Goal: Task Accomplishment & Management: Manage account settings

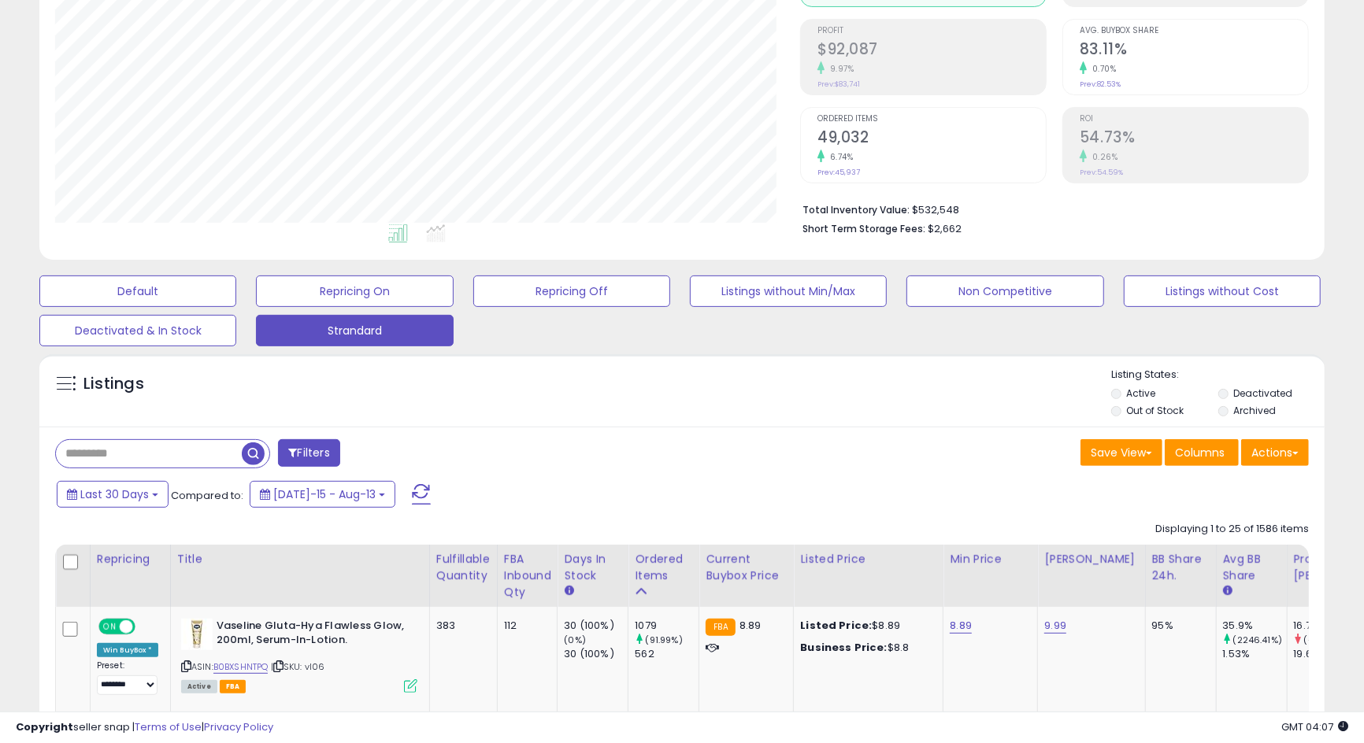
scroll to position [295, 0]
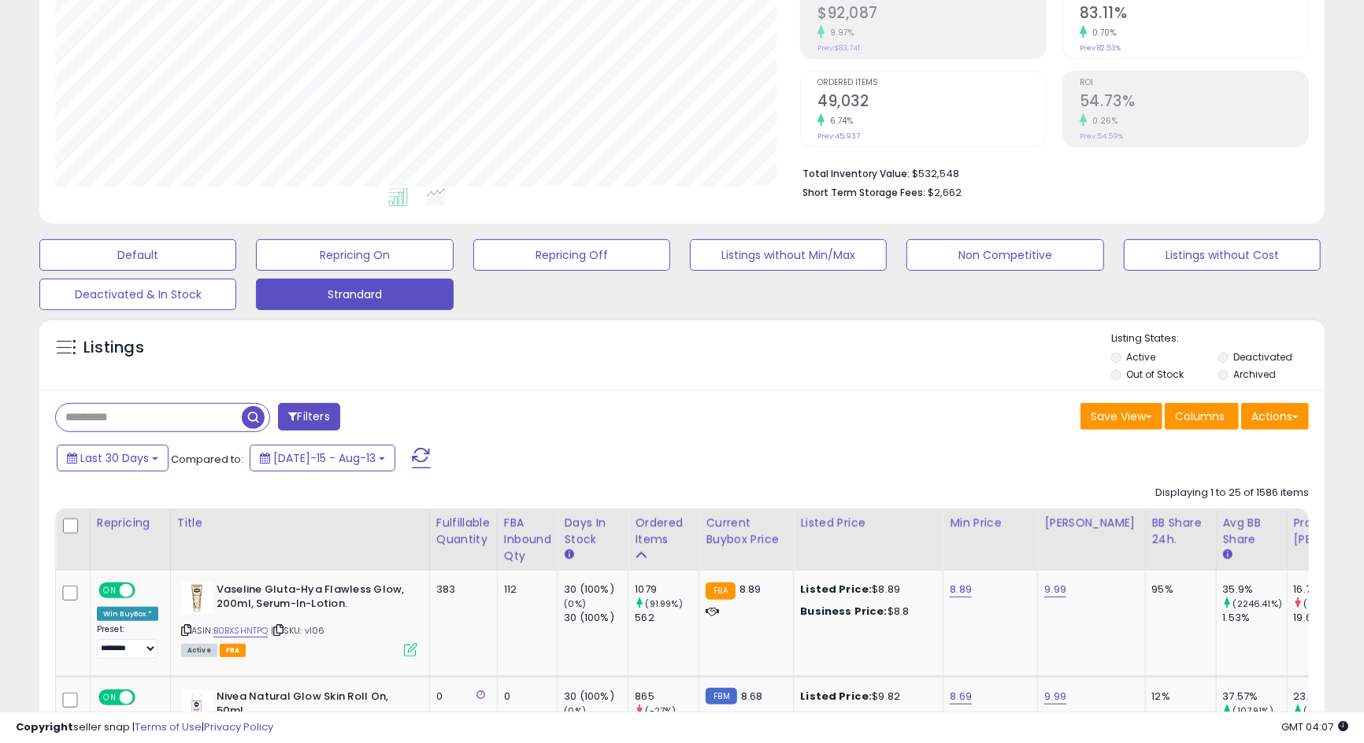
click at [1255, 376] on label "Archived" at bounding box center [1254, 374] width 43 height 13
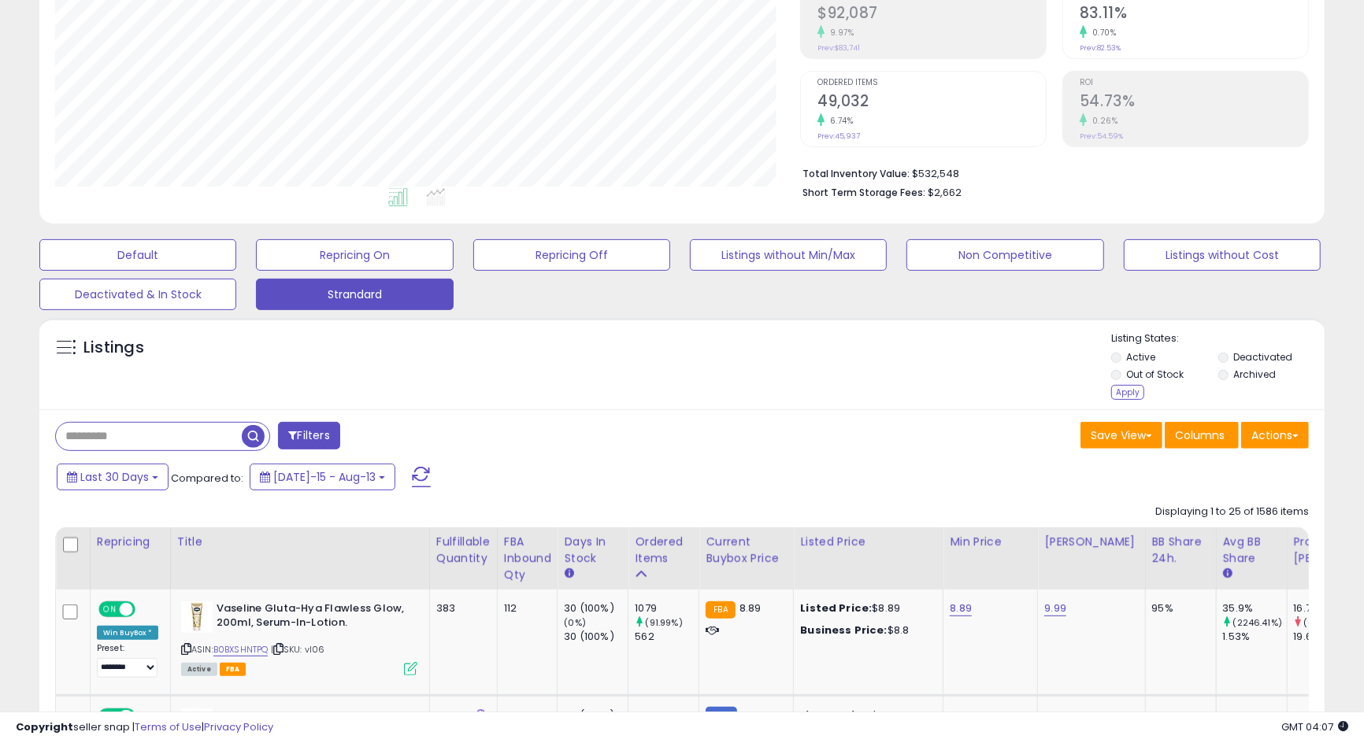
click at [1255, 358] on label "Deactivated" at bounding box center [1262, 356] width 59 height 13
click at [1125, 393] on div "Apply" at bounding box center [1127, 392] width 33 height 15
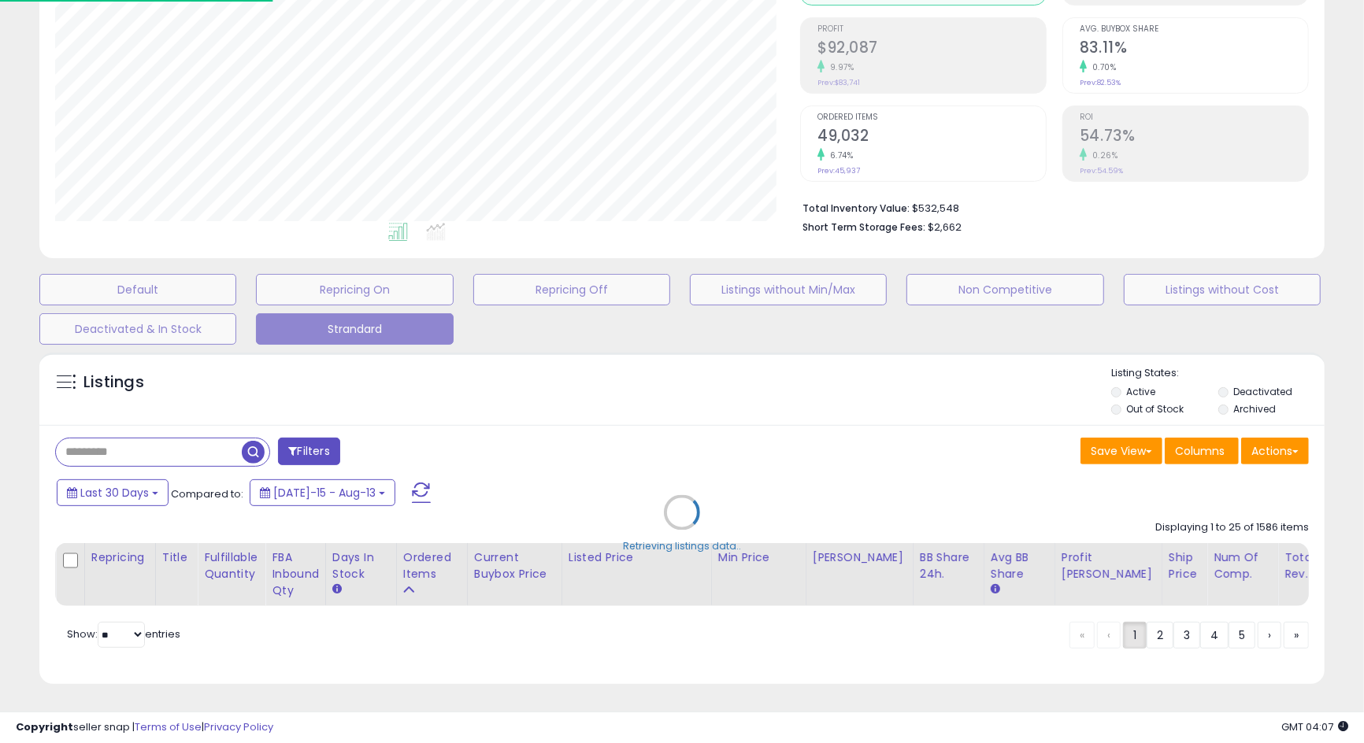
scroll to position [322, 754]
click at [130, 435] on div "Retrieving listings data.." at bounding box center [690, 524] width 1324 height 358
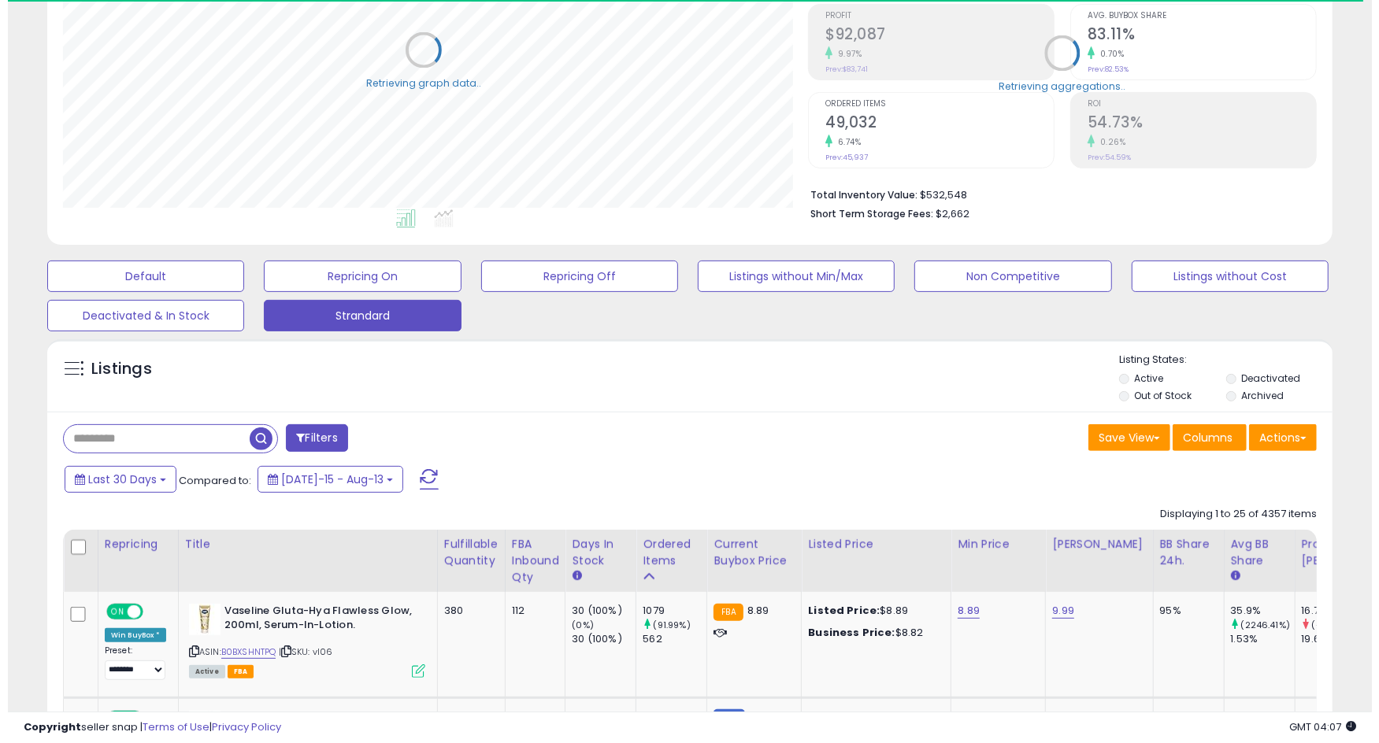
scroll to position [787125, 786703]
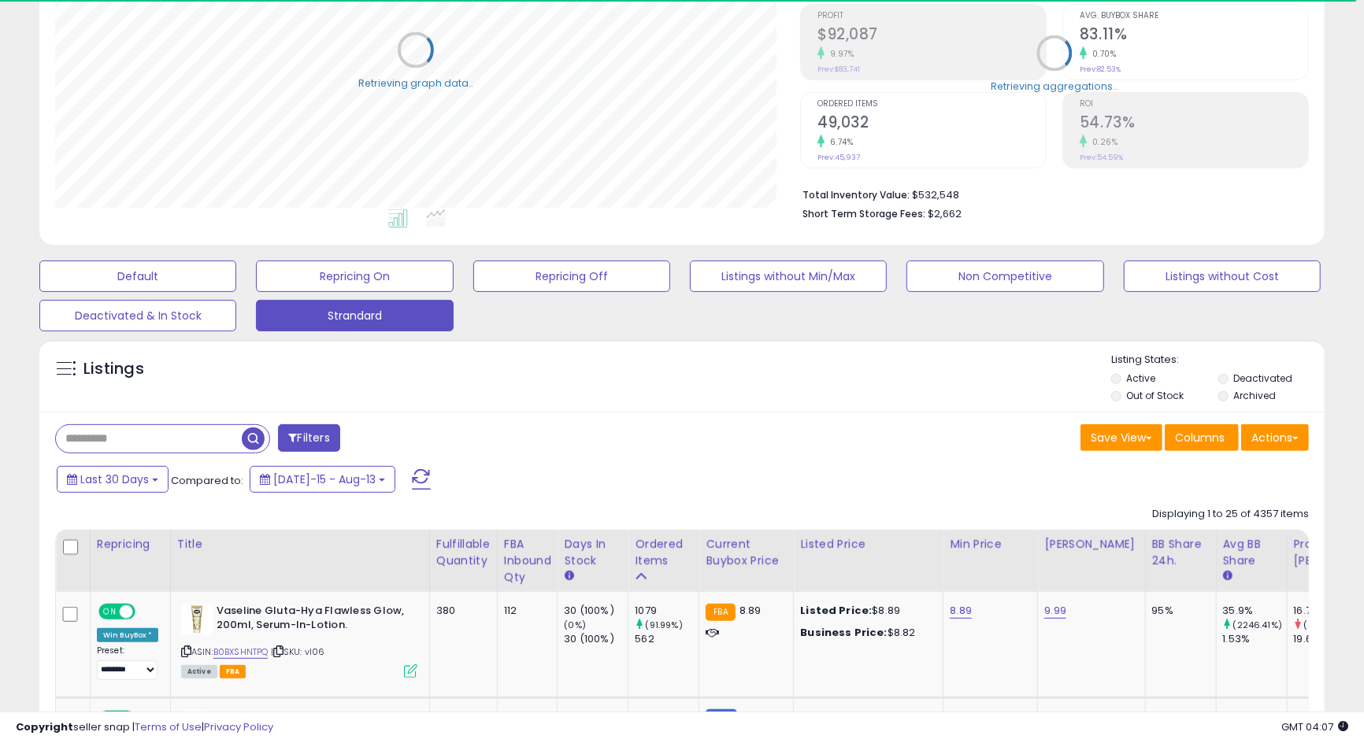
click at [130, 435] on input "text" at bounding box center [149, 439] width 186 height 28
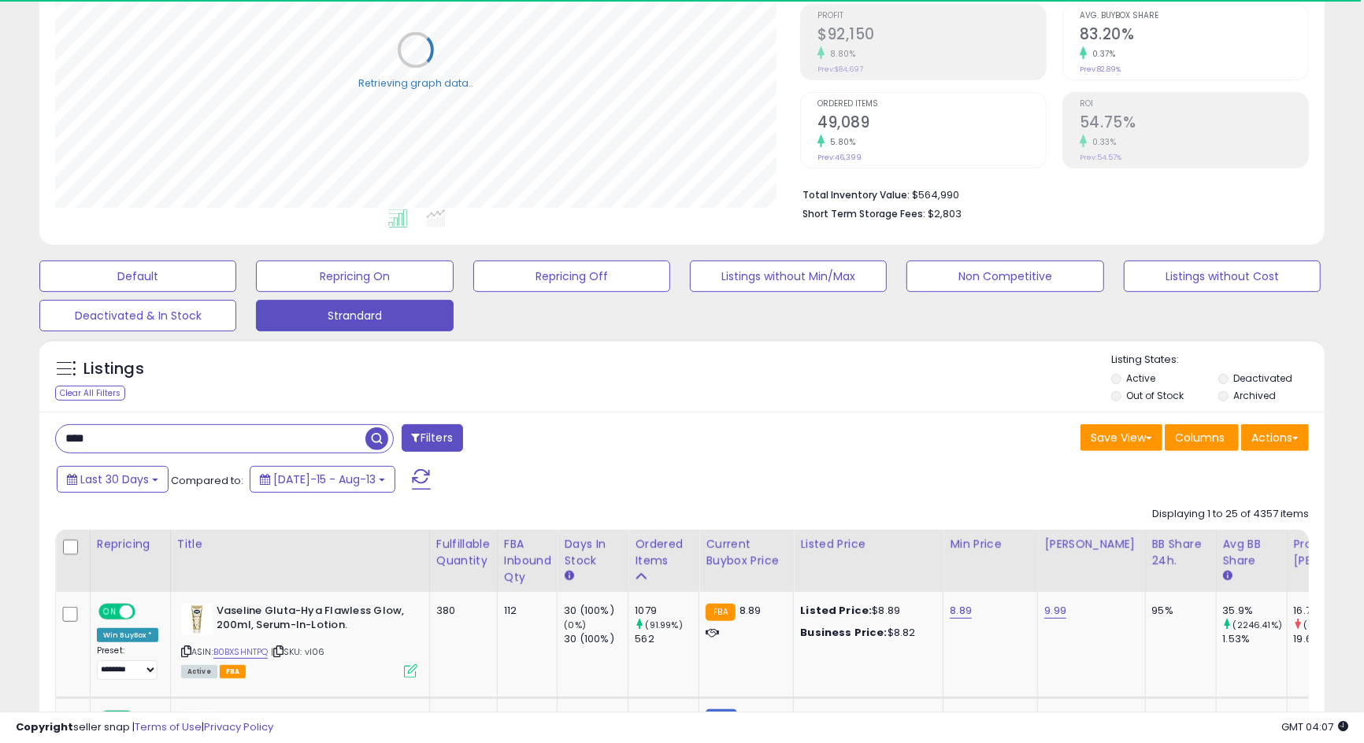
type input "****"
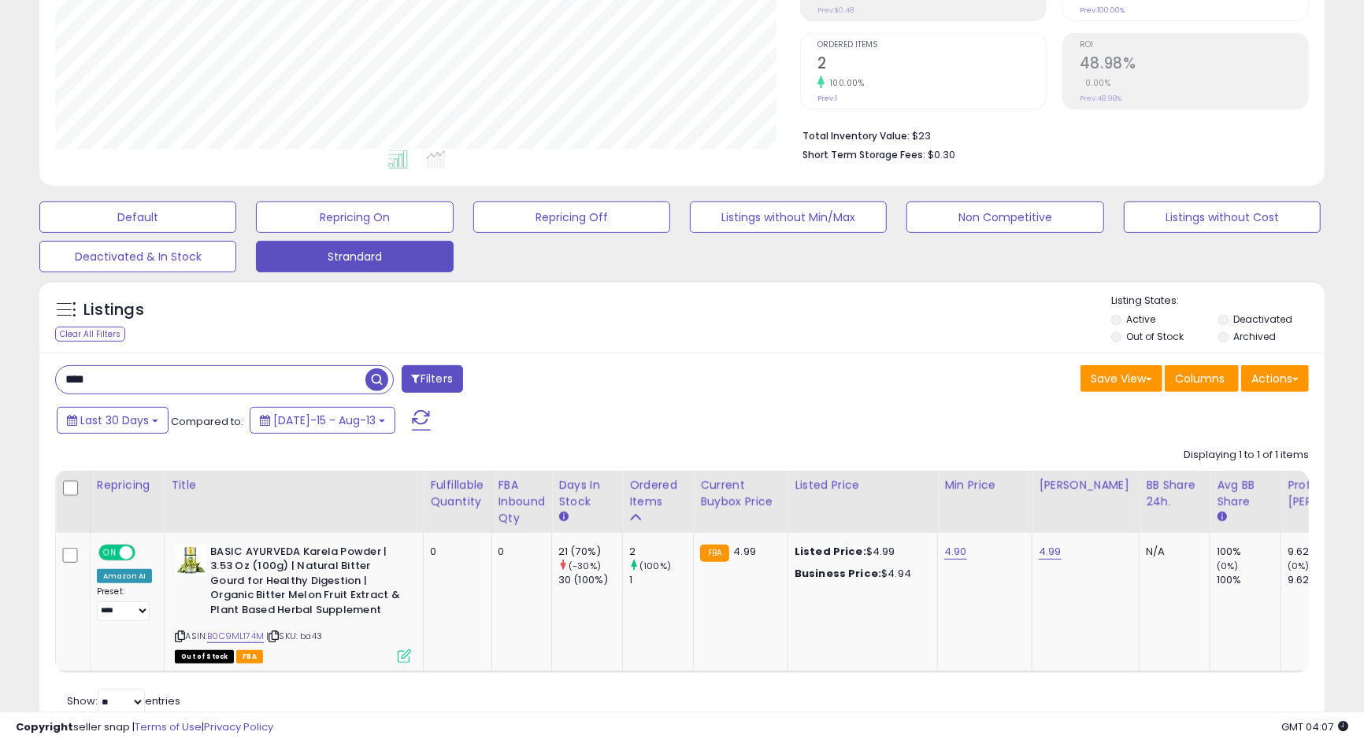
scroll to position [299, 0]
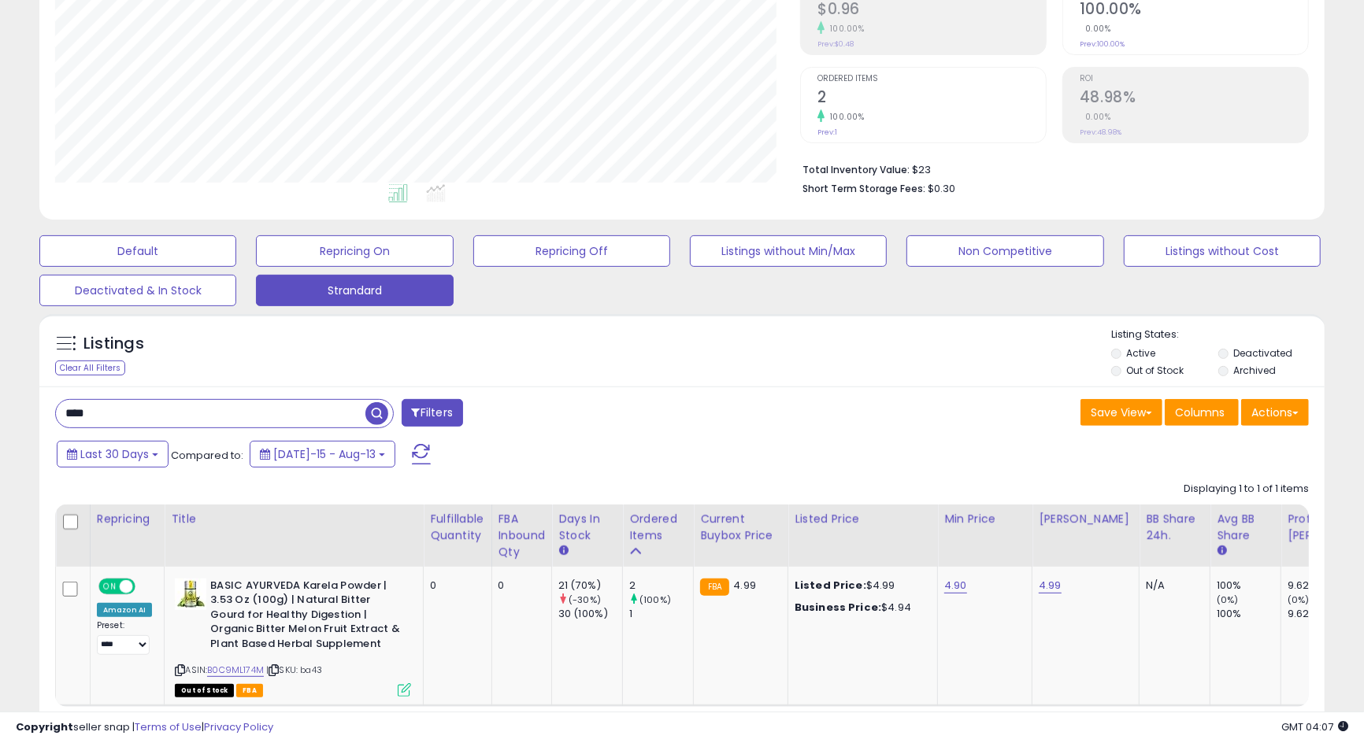
click at [1263, 365] on label "Archived" at bounding box center [1254, 370] width 43 height 13
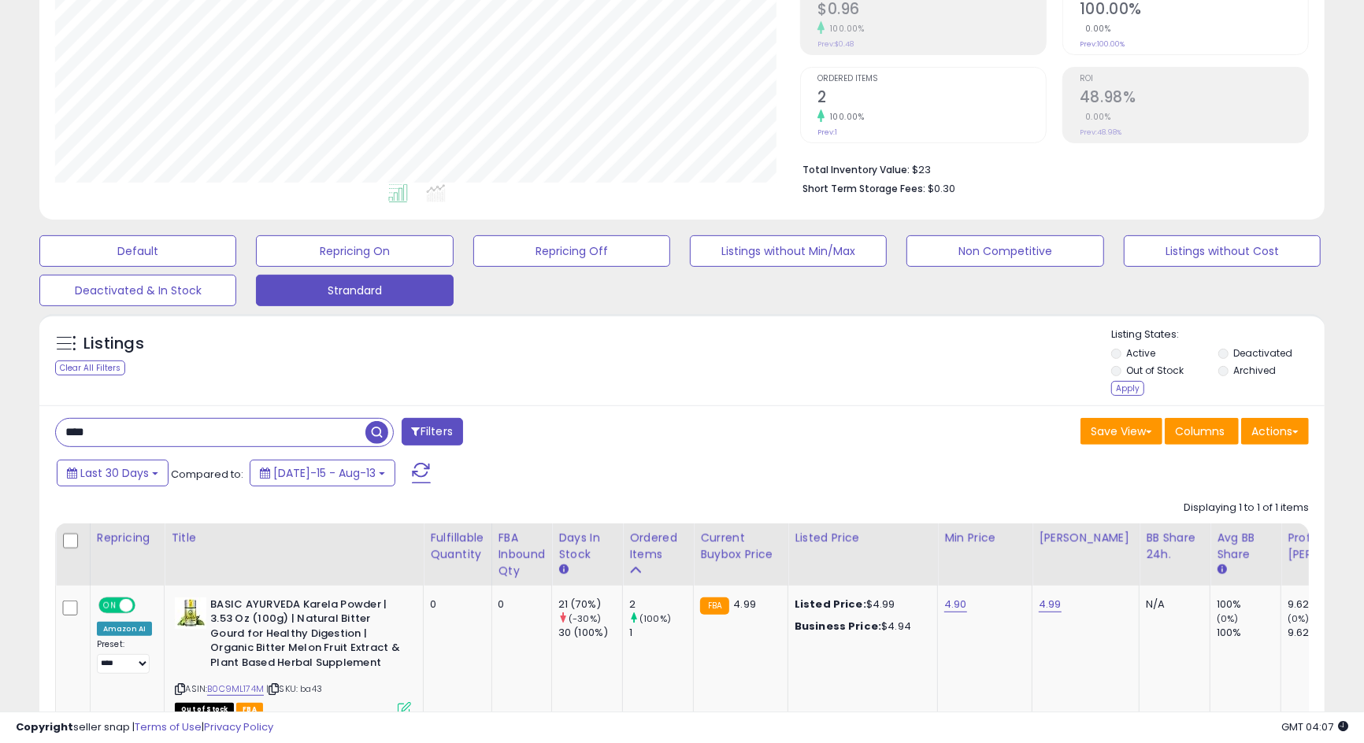
click at [1258, 346] on ul "Active Deactivated Out of Stock Archived" at bounding box center [1217, 363] width 213 height 35
click at [1250, 351] on label "Deactivated" at bounding box center [1262, 352] width 59 height 13
click at [1126, 391] on div "Apply" at bounding box center [1127, 388] width 33 height 15
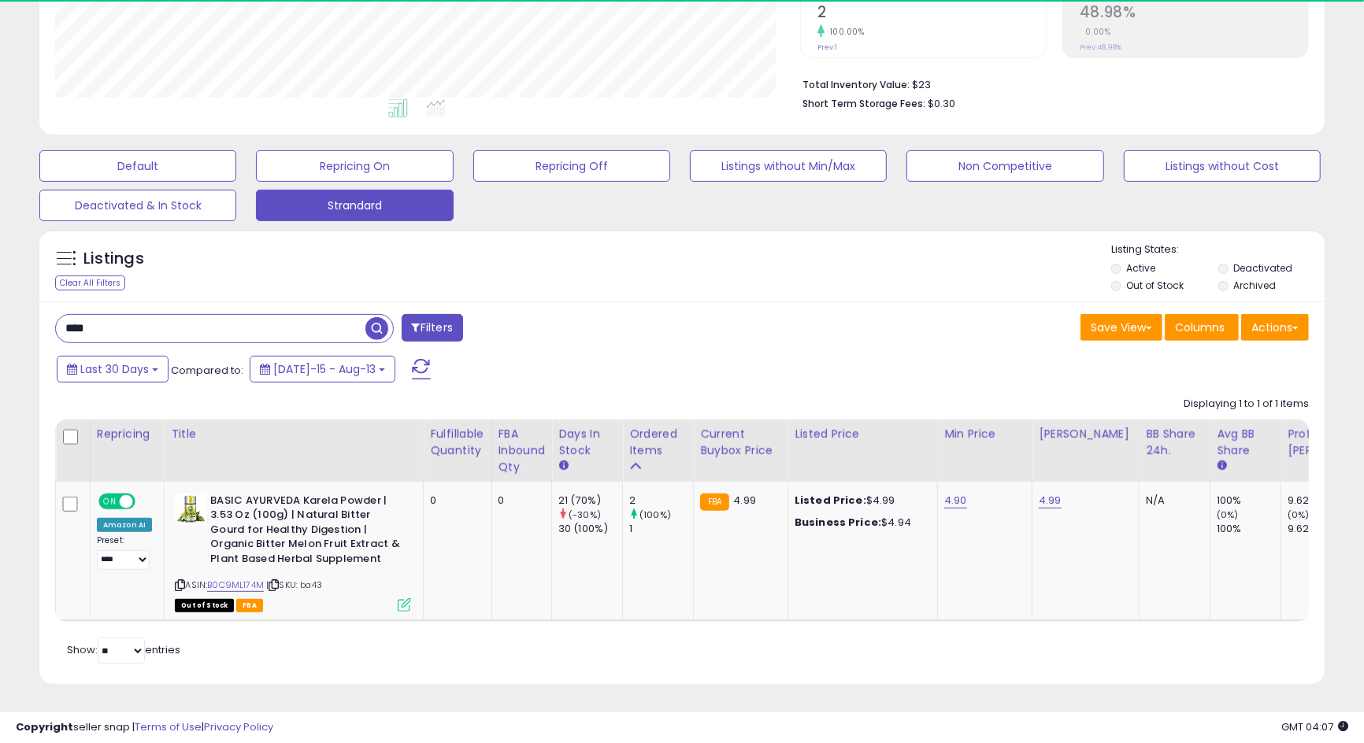
scroll to position [322, 744]
